Goal: Check status: Check status

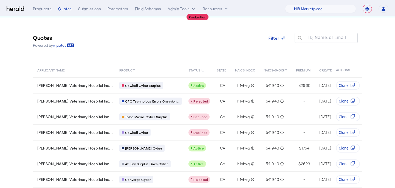
select select "pfm_a9p2_hib_marketplace"
select select "**********"
click at [339, 7] on select "1Fort Affinity Risk Arlington [PERSON_NAME] BindHQ Bunker CRC Campus Coverage C…" at bounding box center [320, 9] width 71 height 8
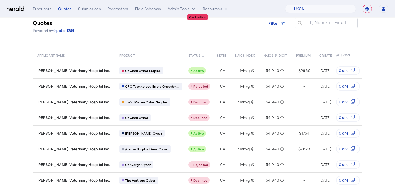
click at [285, 5] on select "1Fort Affinity Risk Arlington [PERSON_NAME] BindHQ Bunker CRC Campus Coverage C…" at bounding box center [320, 9] width 71 height 8
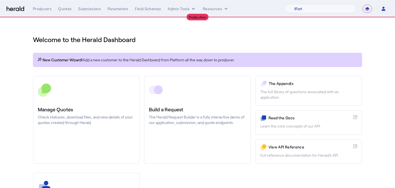
click at [62, 12] on div "**********" at bounding box center [211, 9] width 356 height 8
click at [63, 9] on div "Quotes" at bounding box center [64, 8] width 13 height 5
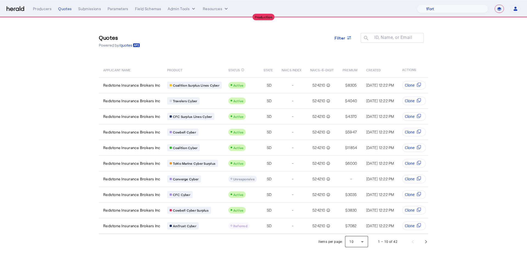
click at [357, 187] on div at bounding box center [356, 241] width 23 height 13
click at [354, 187] on span "25" at bounding box center [357, 214] width 14 height 7
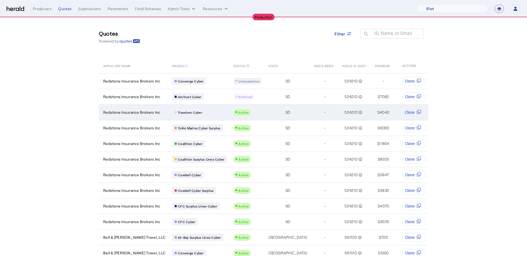
scroll to position [4, 0]
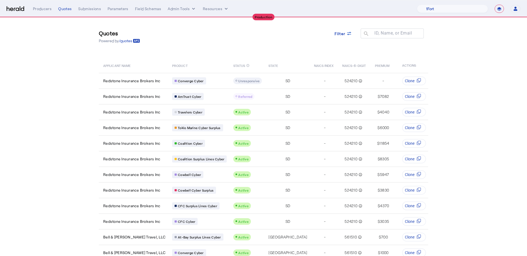
click at [395, 13] on nav "**********" at bounding box center [263, 8] width 527 height 17
click at [395, 9] on select "1Fort Affinity Risk Arlington [PERSON_NAME] BindHQ Bunker CRC Campus Coverage C…" at bounding box center [452, 9] width 71 height 8
click at [395, 5] on select "1Fort Affinity Risk Arlington [PERSON_NAME] BindHQ Bunker CRC Campus Coverage C…" at bounding box center [452, 9] width 71 height 8
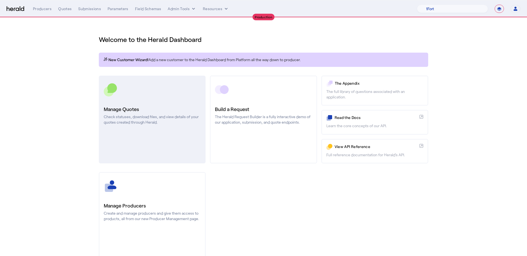
click at [142, 145] on link "Manage Quotes Check statuses, download files, and view details of your quotes c…" at bounding box center [152, 120] width 107 height 88
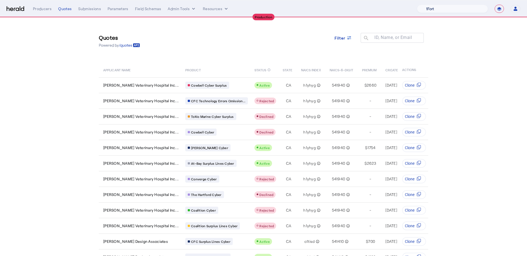
click at [395, 8] on select "1Fort Affinity Risk Arlington [PERSON_NAME] BindHQ Bunker CRC Campus Coverage C…" at bounding box center [452, 9] width 71 height 8
select select "pfm_z9k1_growthmill"
click at [395, 5] on select "1Fort Affinity Risk Arlington [PERSON_NAME] BindHQ Bunker CRC Campus Coverage C…" at bounding box center [452, 9] width 71 height 8
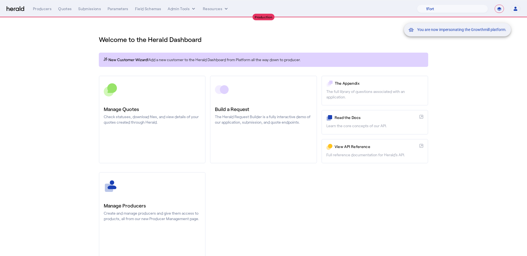
click at [169, 128] on div "You are now impersonating the Growthmill platform." at bounding box center [263, 128] width 527 height 256
click at [164, 126] on div "You are now impersonating the Growthmill platform." at bounding box center [263, 128] width 527 height 256
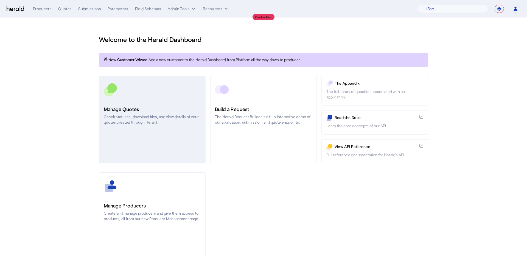
click at [163, 124] on p "Check statuses, download files, and view details of your quotes created through…" at bounding box center [152, 119] width 97 height 11
